Goal: Information Seeking & Learning: Learn about a topic

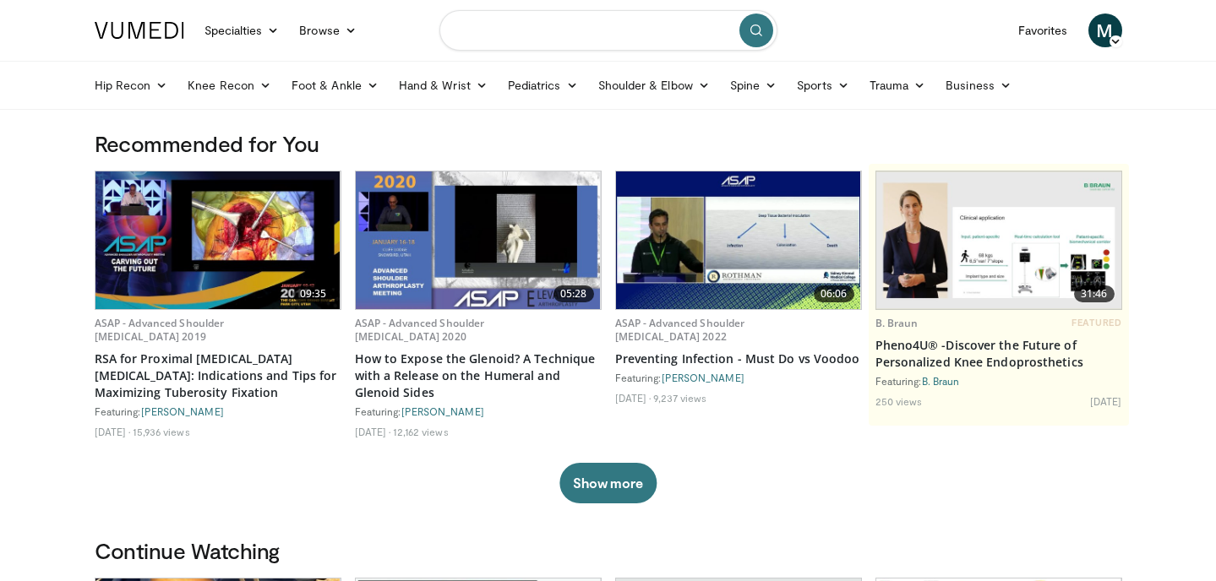
click at [588, 37] on input "Search topics, interventions" at bounding box center [608, 30] width 338 height 41
type input "**********"
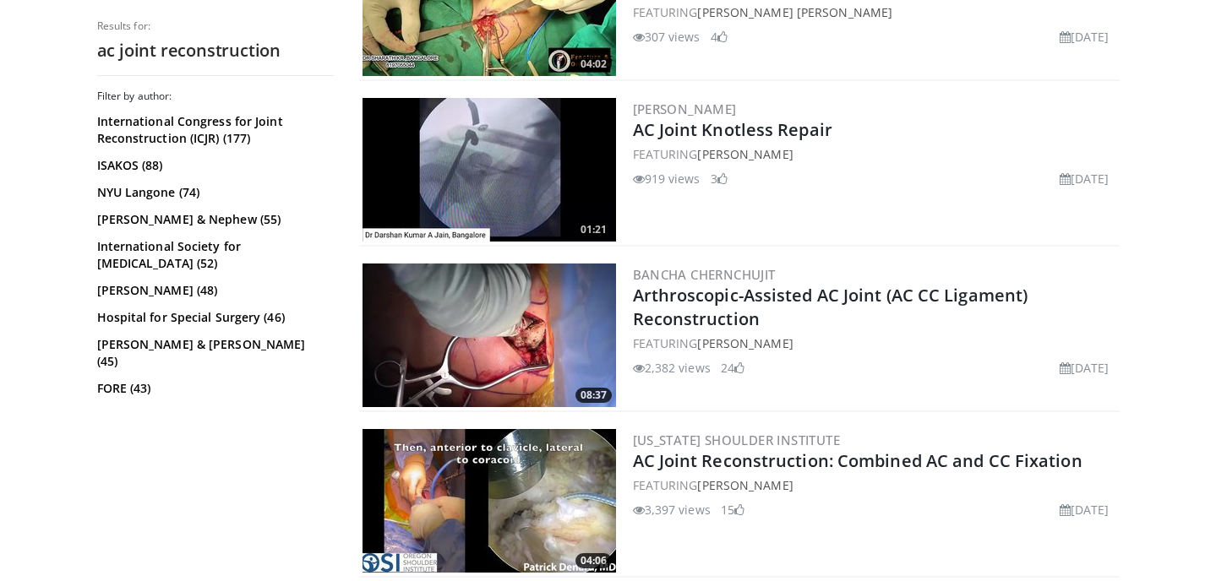
scroll to position [767, 0]
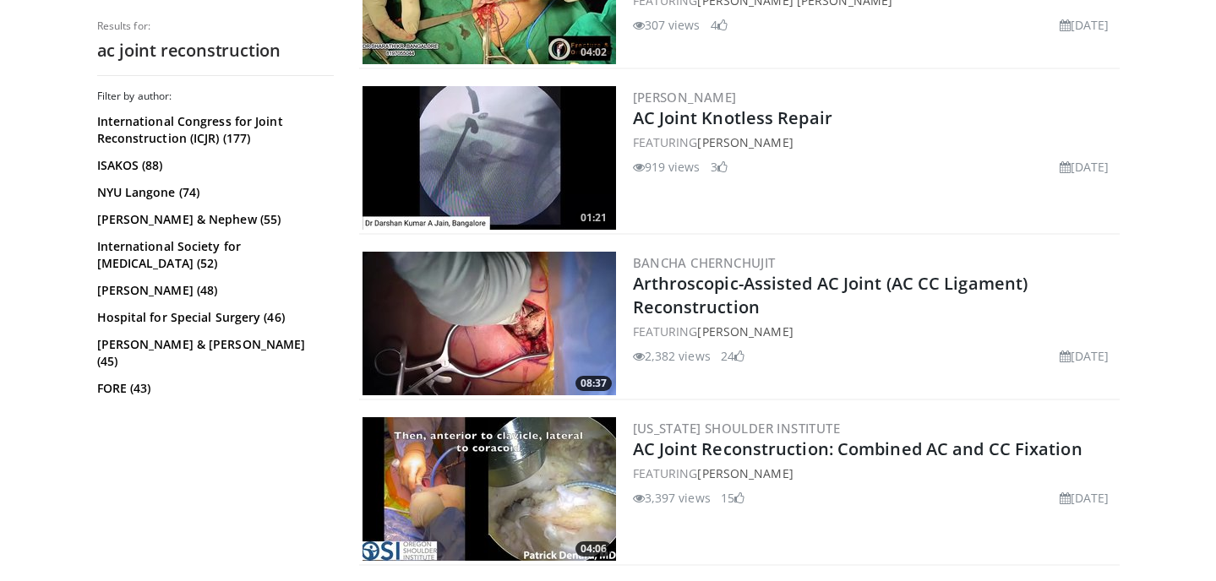
click at [490, 325] on img at bounding box center [488, 324] width 253 height 144
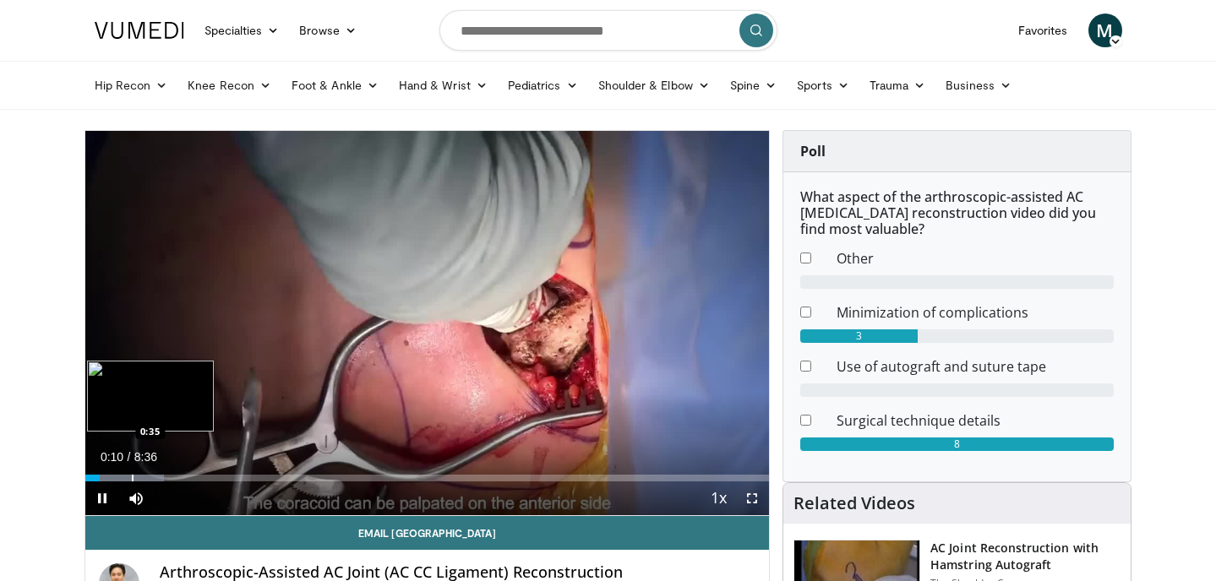
click at [132, 479] on div "Progress Bar" at bounding box center [133, 478] width 2 height 7
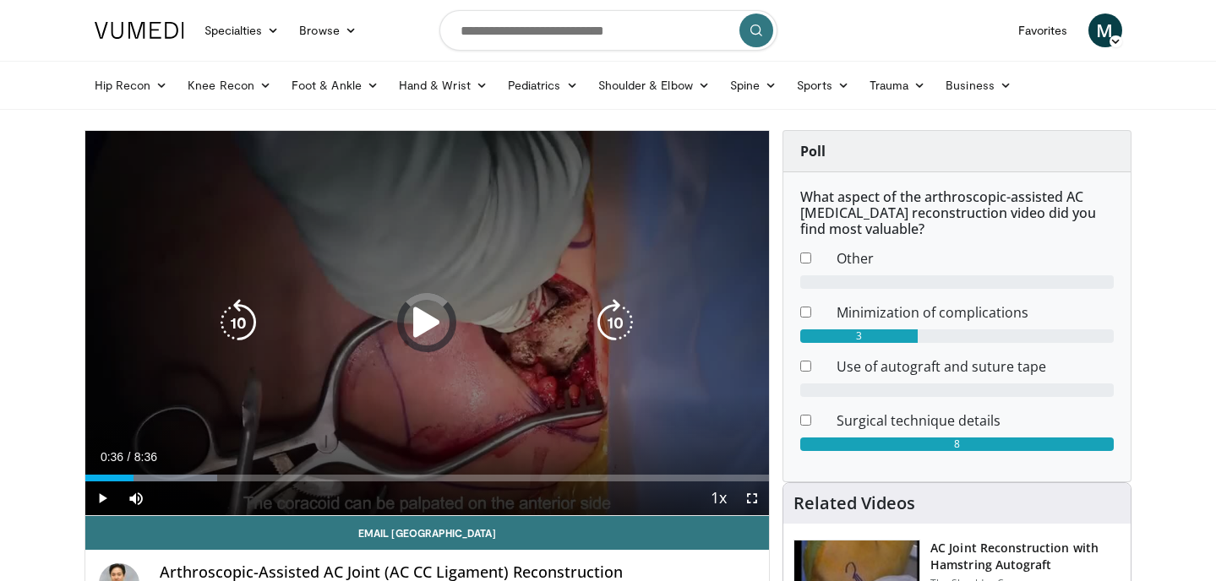
click at [161, 476] on div "Progress Bar" at bounding box center [155, 478] width 124 height 7
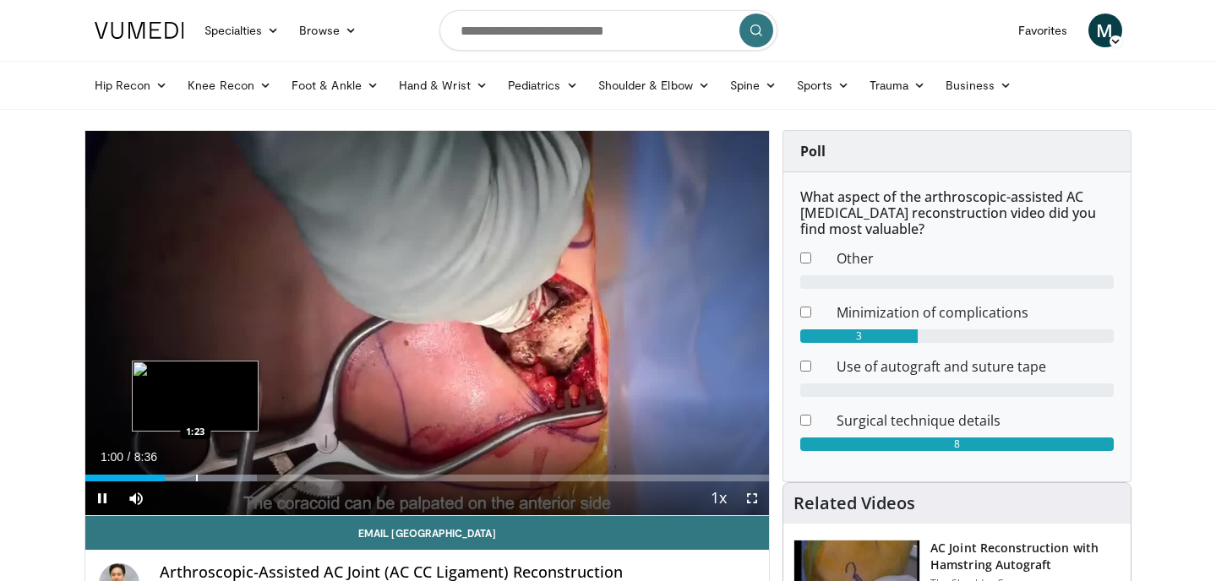
click at [194, 479] on div "Progress Bar" at bounding box center [192, 478] width 129 height 7
click at [188, 478] on div "Progress Bar" at bounding box center [189, 478] width 2 height 7
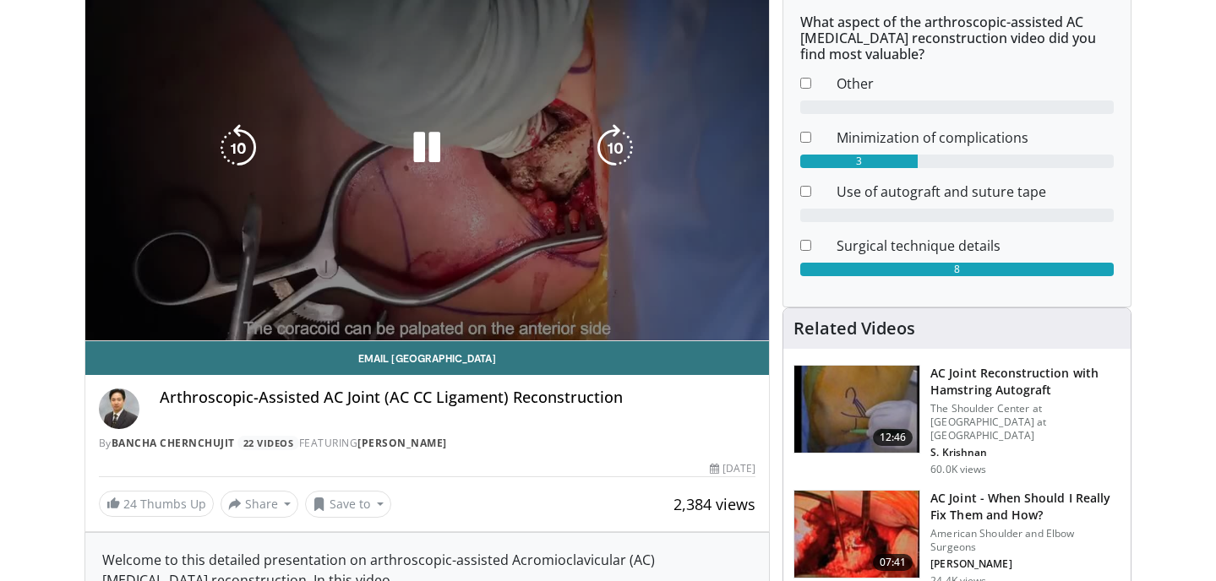
scroll to position [336, 0]
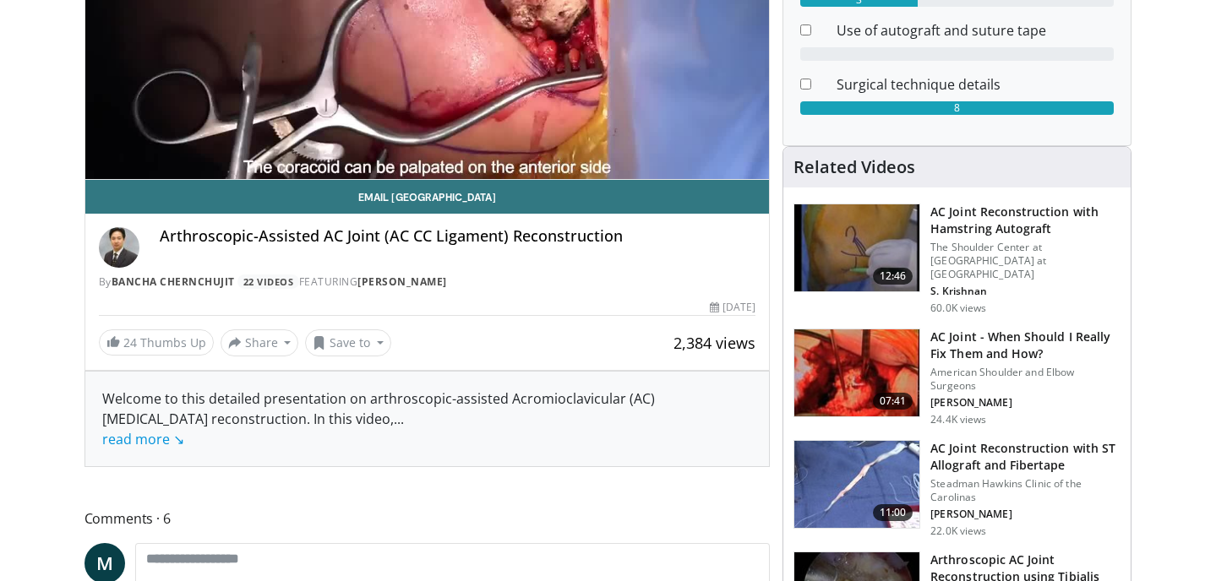
click at [881, 245] on img at bounding box center [856, 248] width 125 height 88
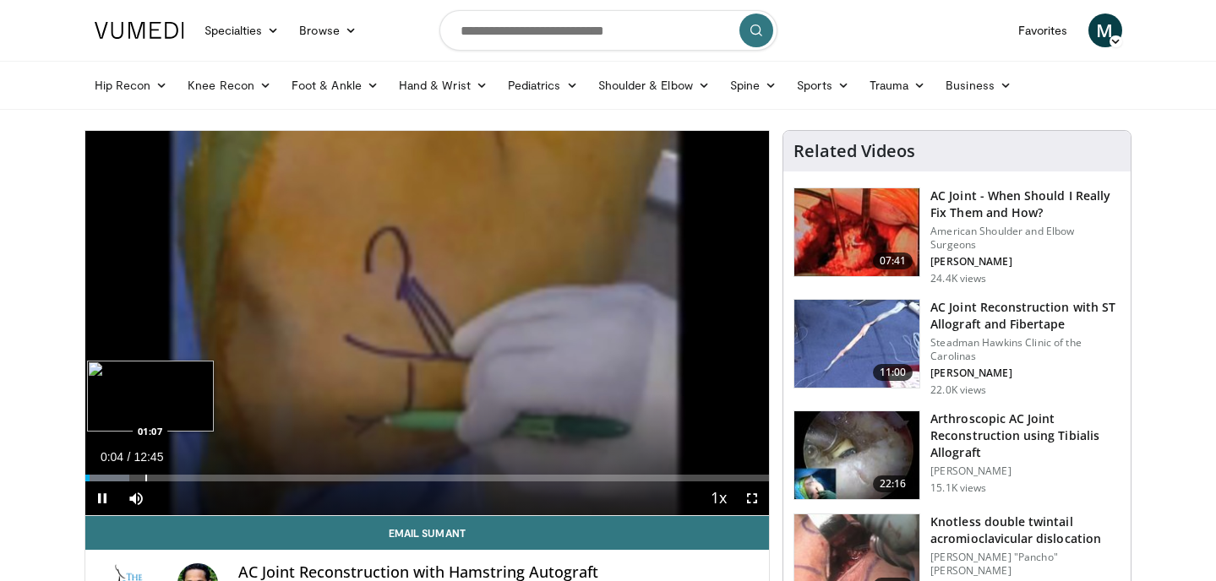
click at [145, 478] on div "Progress Bar" at bounding box center [146, 478] width 2 height 7
